Goal: Task Accomplishment & Management: Use online tool/utility

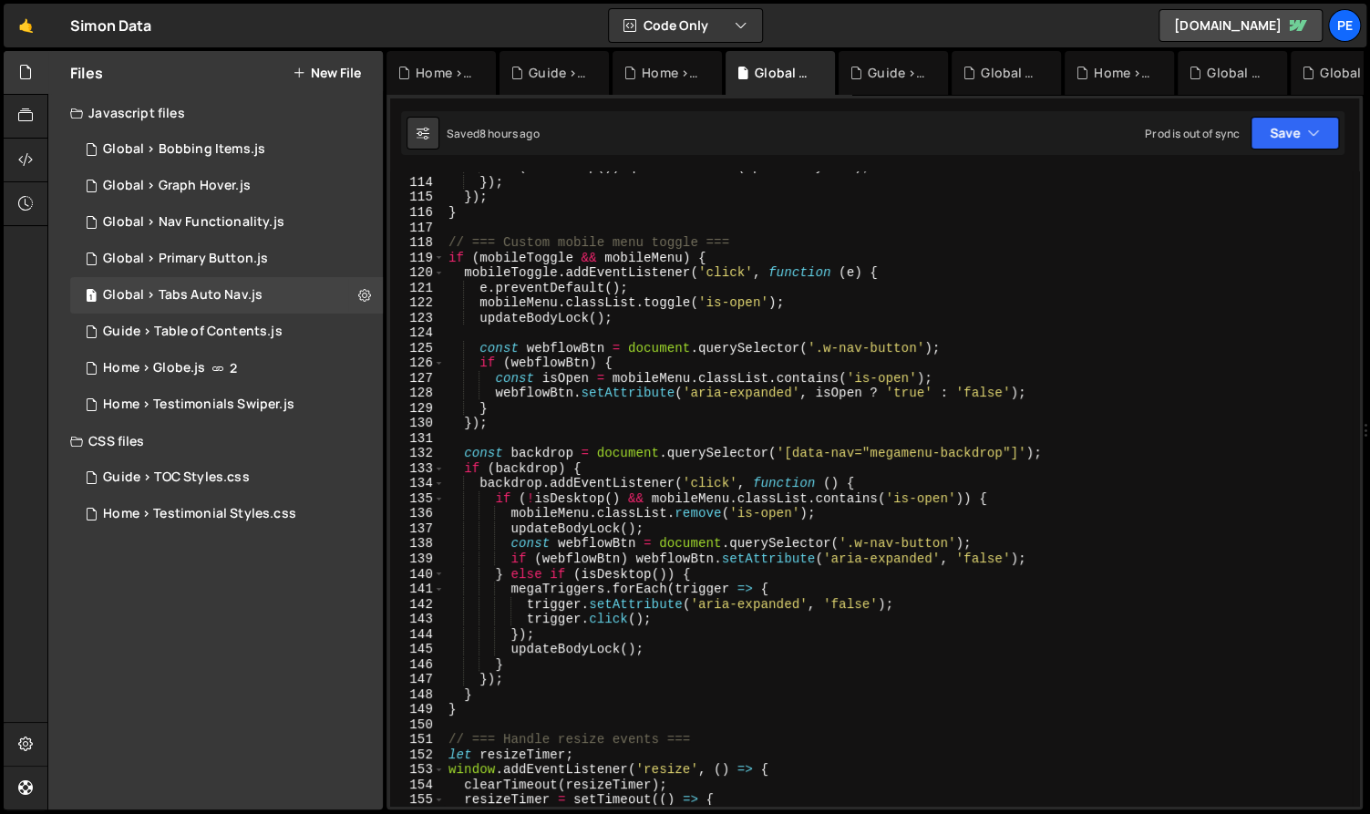
scroll to position [1421, 0]
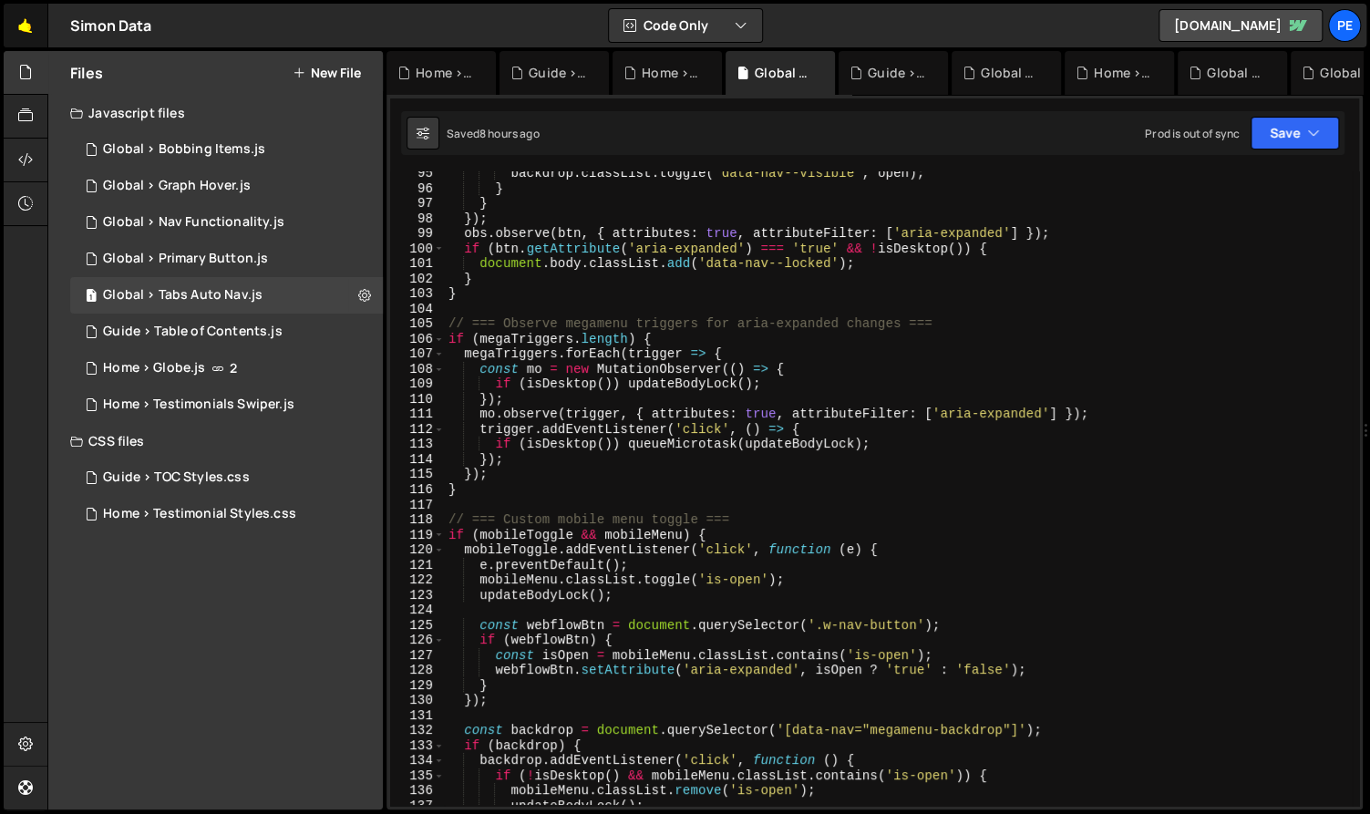
click at [36, 38] on link "🤙" at bounding box center [26, 26] width 45 height 44
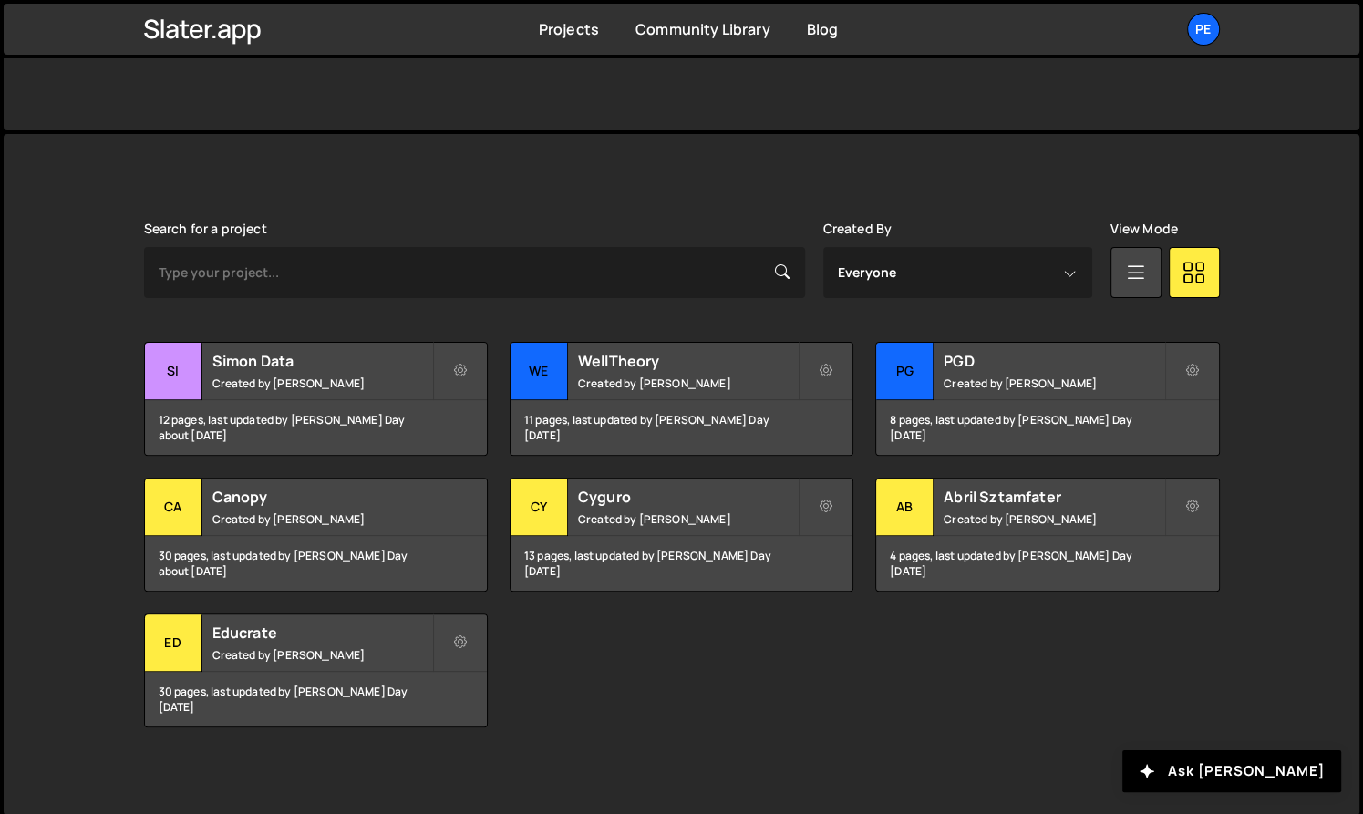
scroll to position [391, 0]
click at [694, 353] on h2 "WellTheory" at bounding box center [688, 362] width 220 height 20
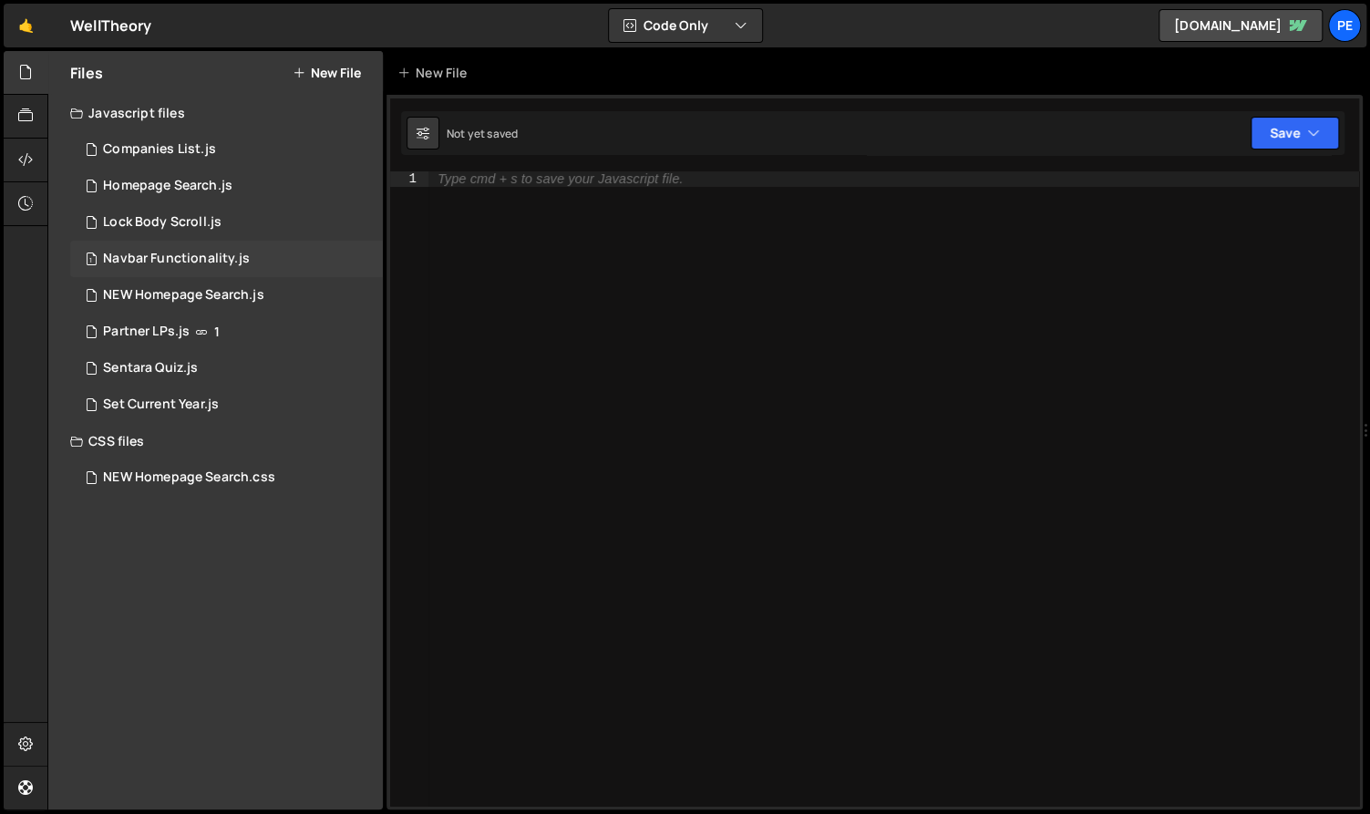
click at [182, 267] on div "1 Navbar Functionality.js 0" at bounding box center [226, 259] width 313 height 36
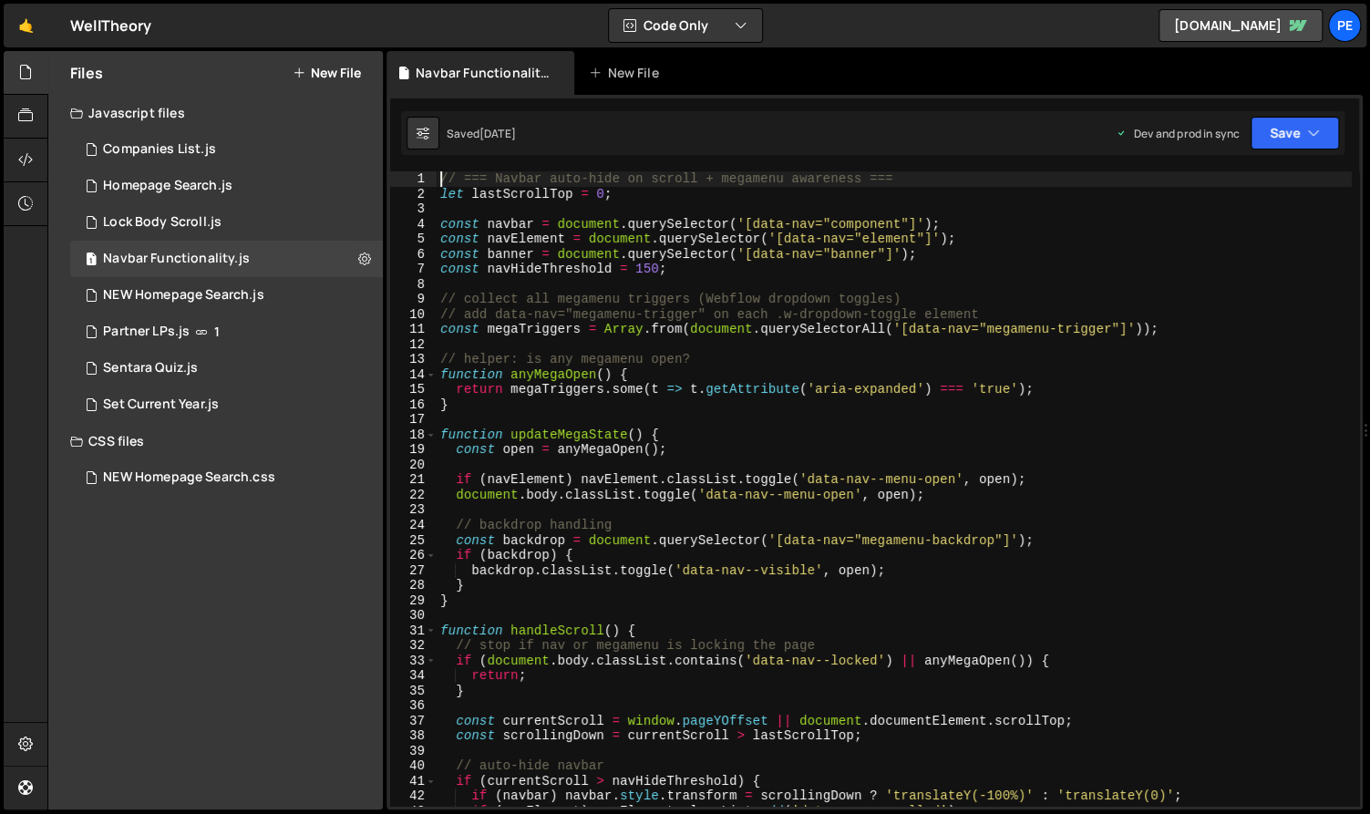
click at [573, 368] on div "// === Navbar auto-hide on scroll + megamenu awareness === let lastScrollTop = …" at bounding box center [894, 504] width 915 height 666
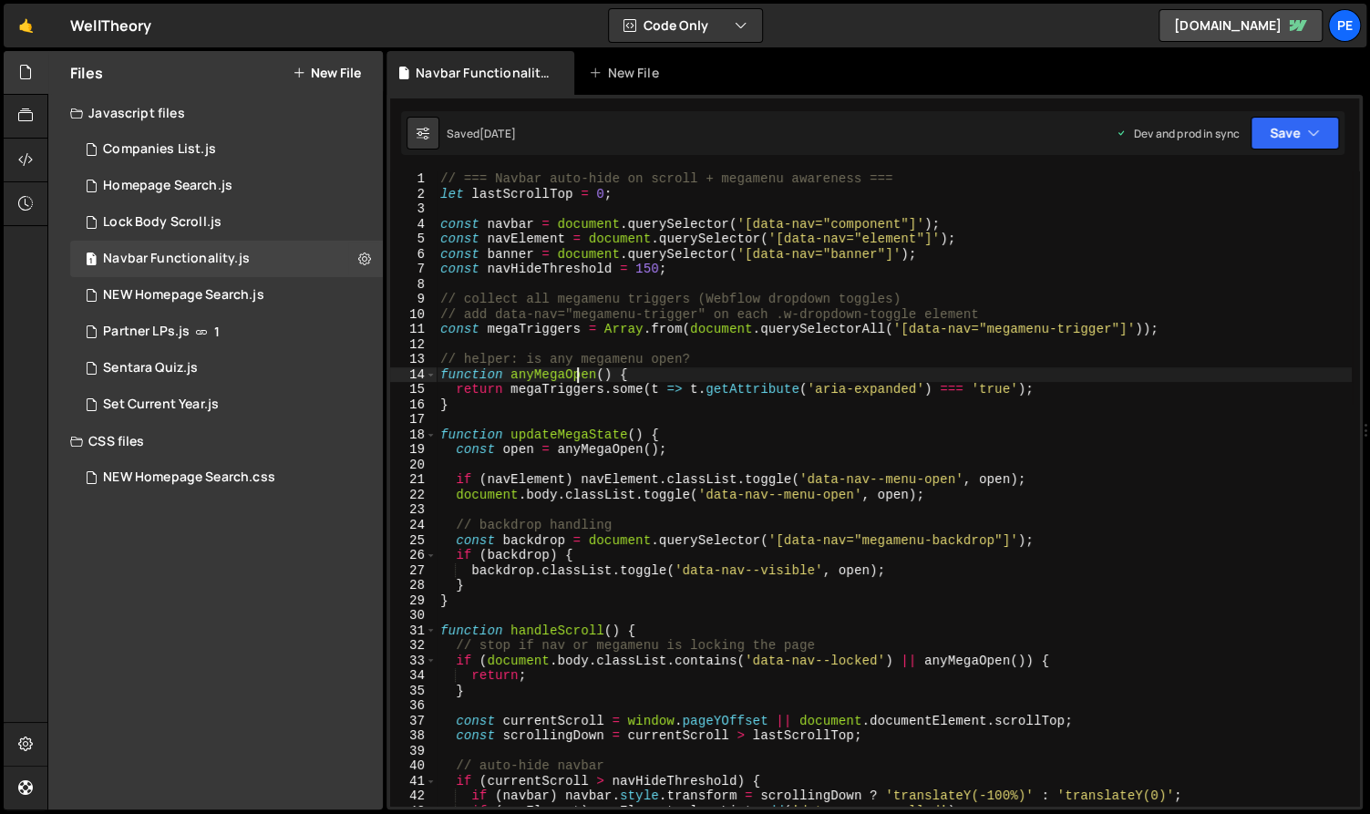
click at [691, 272] on div "// === Navbar auto-hide on scroll + megamenu awareness === let lastScrollTop = …" at bounding box center [894, 504] width 915 height 666
type textarea "const navHideThreshold = 150;"
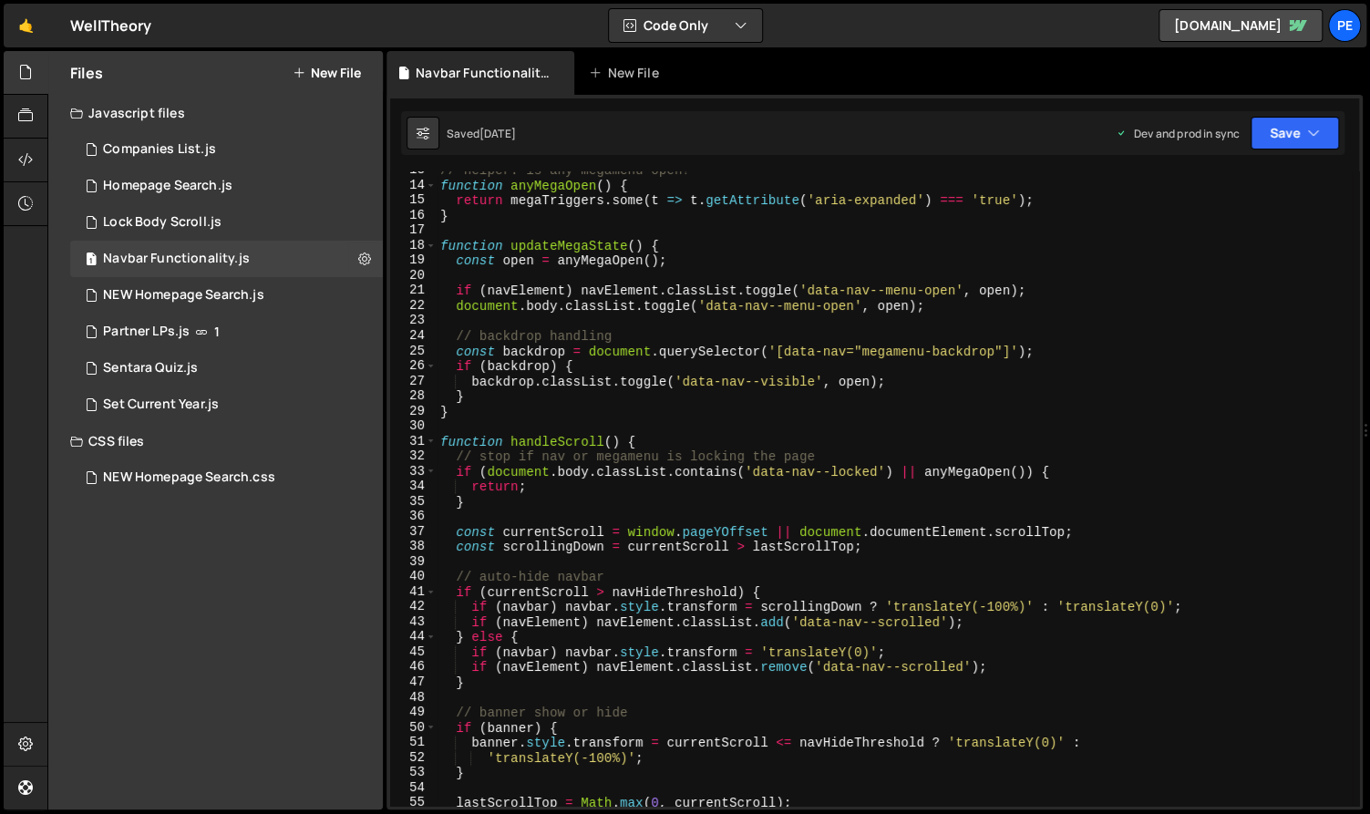
scroll to position [205, 0]
